Goal: Entertainment & Leisure: Consume media (video, audio)

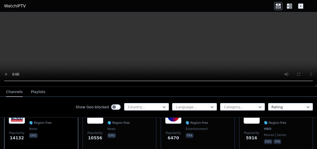
scroll to position [59, 0]
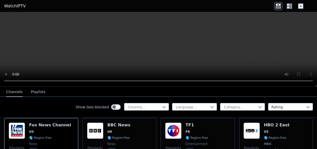
click at [36, 92] on button "Playlists" at bounding box center [38, 92] width 15 height 10
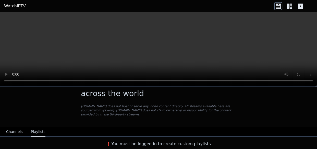
scroll to position [11, 0]
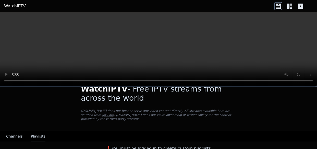
click at [278, 6] on icon at bounding box center [278, 6] width 8 height 8
click at [290, 5] on icon at bounding box center [290, 6] width 3 height 5
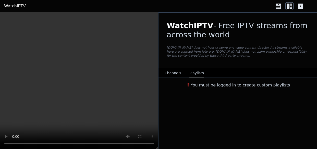
scroll to position [0, 0]
click at [290, 5] on icon at bounding box center [290, 6] width 3 height 5
click at [300, 6] on icon at bounding box center [300, 6] width 8 height 8
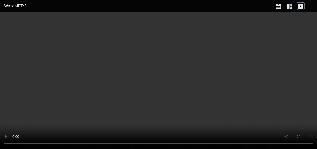
click at [277, 6] on icon at bounding box center [277, 7] width 5 height 3
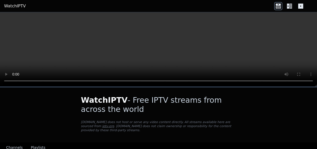
click at [277, 3] on icon at bounding box center [278, 6] width 8 height 8
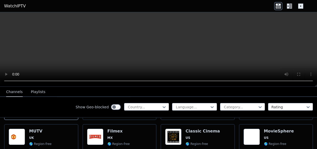
scroll to position [119, 0]
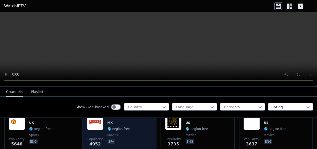
click at [92, 121] on img at bounding box center [95, 122] width 16 height 16
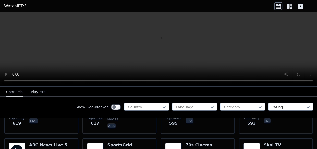
scroll to position [1509, 0]
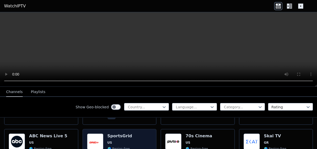
click at [117, 134] on h6 "SportsGrid" at bounding box center [119, 136] width 25 height 5
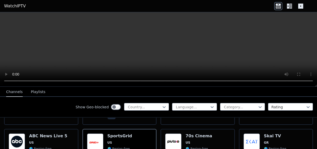
click at [33, 92] on button "Playlists" at bounding box center [38, 92] width 15 height 10
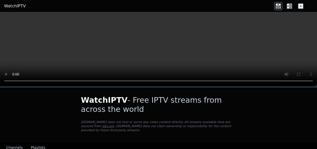
scroll to position [11, 0]
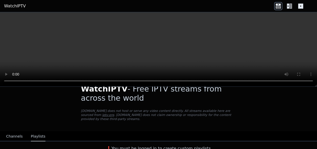
click at [10, 5] on link "WatchIPTV" at bounding box center [15, 6] width 22 height 6
click at [12, 5] on link "WatchIPTV" at bounding box center [15, 6] width 22 height 6
click at [14, 132] on button "Channels" at bounding box center [14, 137] width 17 height 10
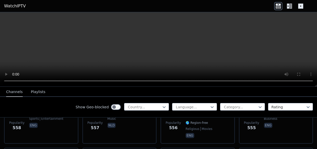
scroll to position [1659, 0]
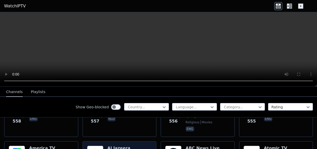
click at [116, 146] on h6 "Al Jazeera" at bounding box center [118, 148] width 23 height 5
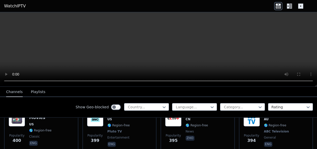
scroll to position [2429, 0]
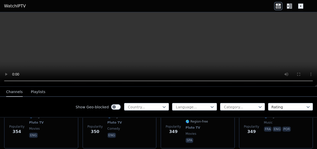
scroll to position [2849, 0]
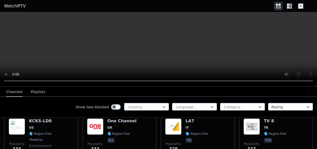
scroll to position [3003, 0]
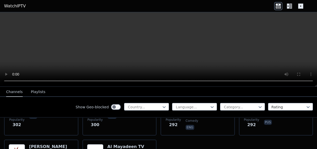
scroll to position [3235, 0]
